Goal: Information Seeking & Learning: Learn about a topic

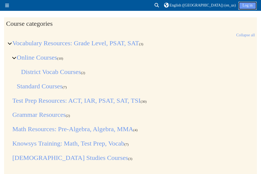
click at [245, 8] on link "Log in" at bounding box center [248, 6] width 18 height 8
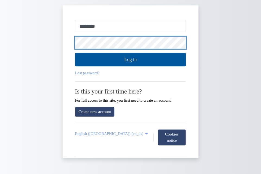
click at [75, 53] on button "Log in" at bounding box center [130, 60] width 111 height 14
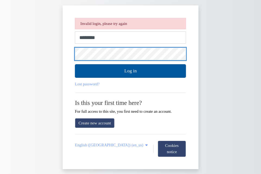
click at [75, 64] on button "Log in" at bounding box center [130, 71] width 111 height 14
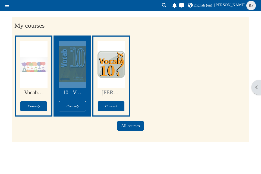
click at [70, 63] on div at bounding box center [73, 65] width 28 height 48
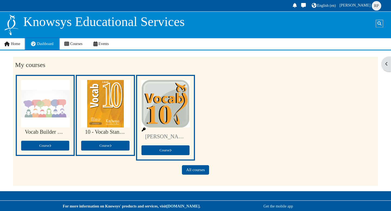
click at [38, 42] on span "Dashboard" at bounding box center [45, 44] width 17 height 4
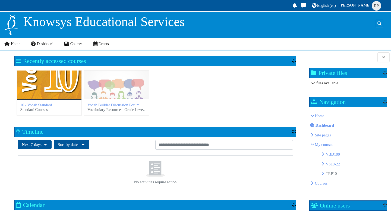
click at [64, 91] on div "10 - Vocab Standard" at bounding box center [49, 85] width 65 height 29
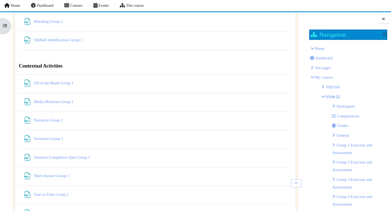
scroll to position [1648, 0]
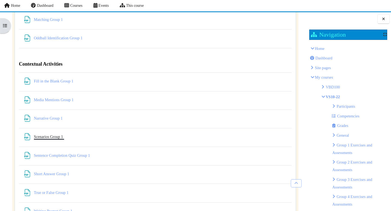
click at [45, 138] on link "Scenarios Group 1 File" at bounding box center [49, 137] width 30 height 4
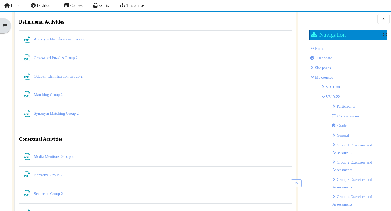
scroll to position [1892, 0]
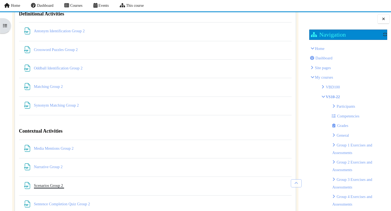
click at [57, 187] on link "Scenarios Group 2 File" at bounding box center [49, 186] width 30 height 4
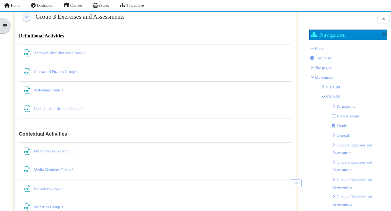
scroll to position [2170, 0]
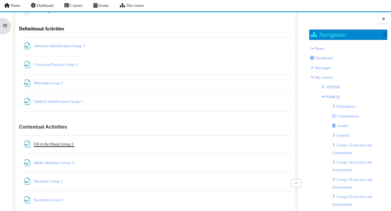
click at [56, 145] on link "Fill in the Blank Group 3 File" at bounding box center [54, 144] width 40 height 4
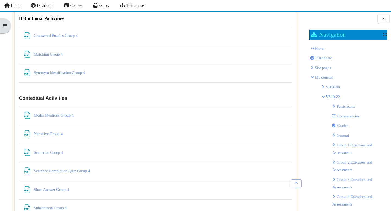
scroll to position [2474, 0]
click at [57, 153] on link "Scenarios Group 4 File" at bounding box center [49, 152] width 30 height 4
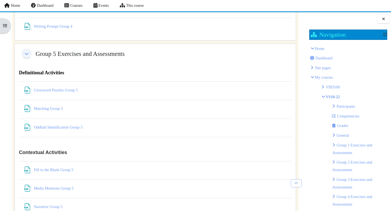
scroll to position [2700, 0]
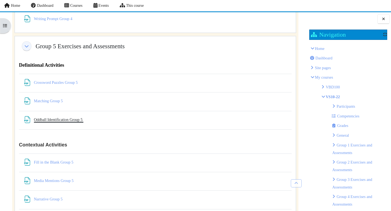
click at [68, 121] on link "Oddball Identification Group 5 File" at bounding box center [59, 120] width 50 height 4
